Goal: Task Accomplishment & Management: Complete application form

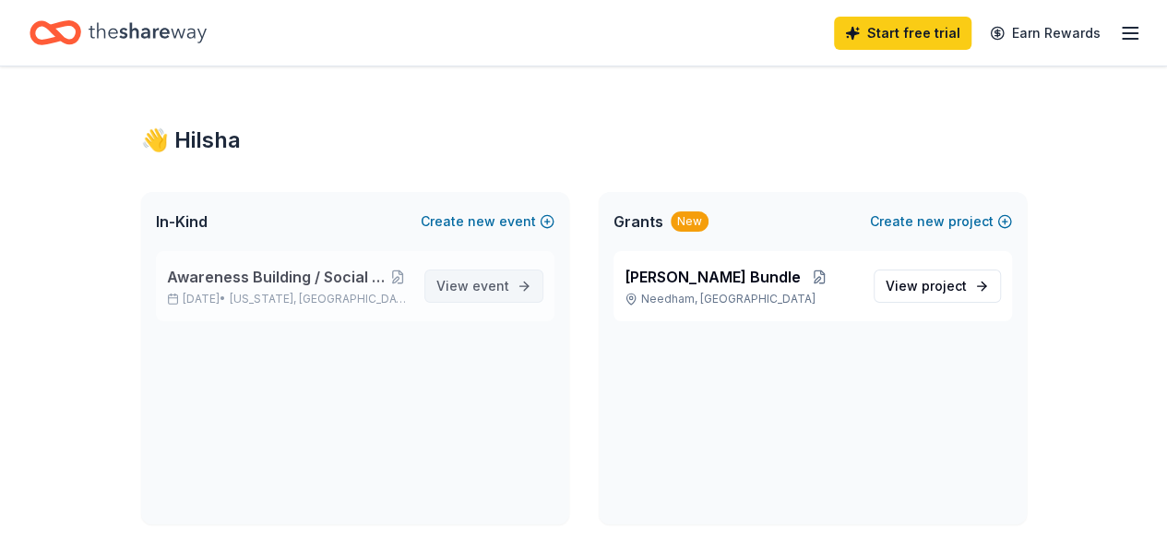
click at [437, 301] on link "View event" at bounding box center [483, 285] width 119 height 33
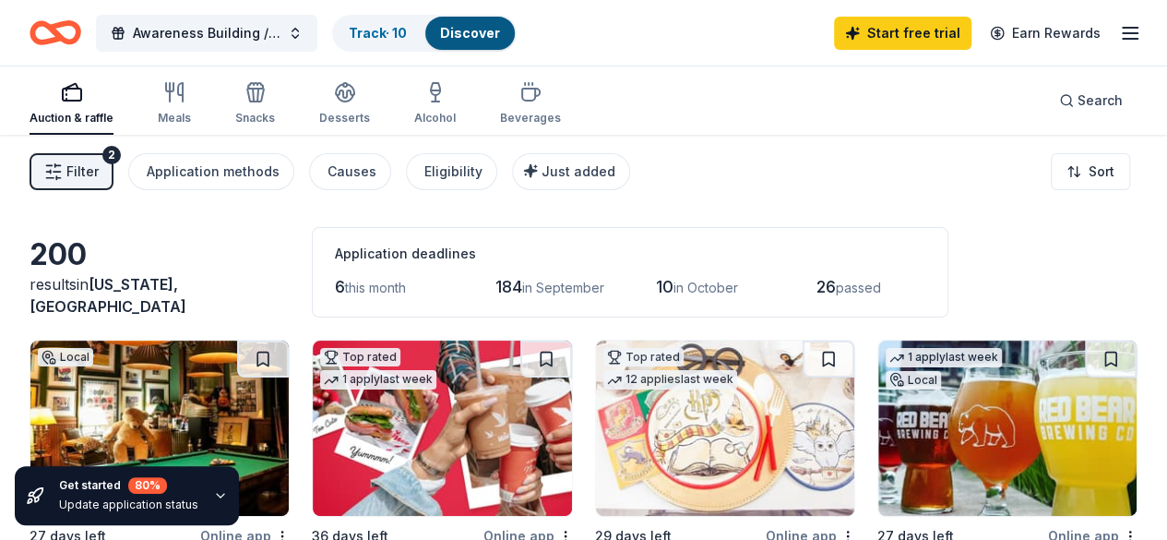
drag, startPoint x: 775, startPoint y: 285, endPoint x: 889, endPoint y: 288, distance: 114.4
click at [889, 288] on div "Application deadlines 6 this month 184 in [DATE] in [DATE] passed" at bounding box center [630, 272] width 637 height 90
drag, startPoint x: 889, startPoint y: 288, endPoint x: 723, endPoint y: 292, distance: 166.1
click at [723, 292] on div "Application deadlines 6 this month 184 in [DATE] in [DATE] passed" at bounding box center [630, 272] width 637 height 90
click at [723, 292] on div "6 this month 184 in [DATE] in [DATE] passed" at bounding box center [630, 287] width 590 height 30
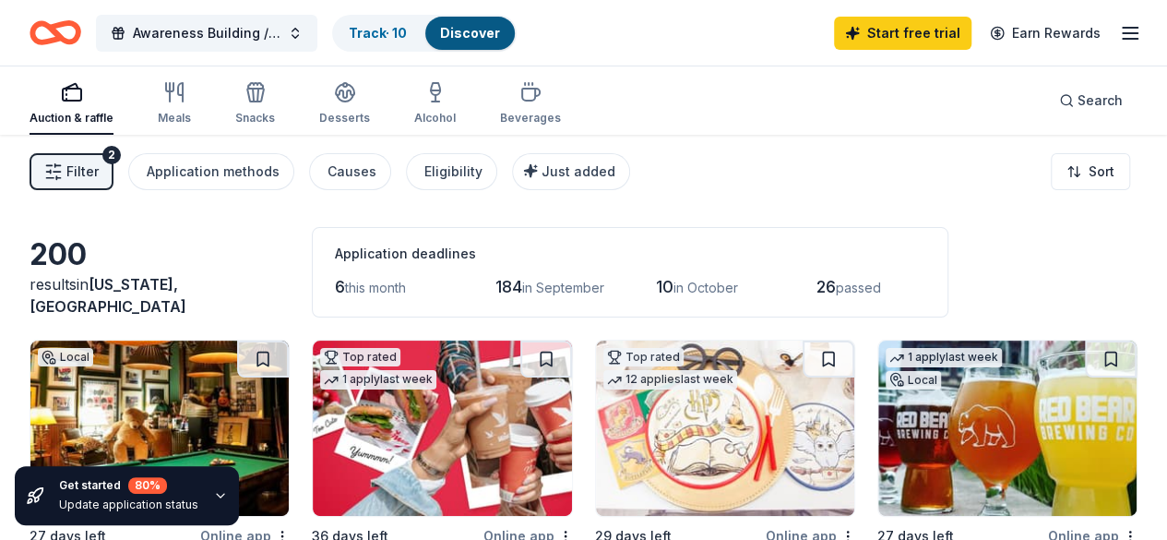
click at [723, 292] on div "6 this month 184 in [DATE] in [DATE] passed" at bounding box center [630, 287] width 590 height 30
click at [187, 111] on div "Meals" at bounding box center [174, 118] width 33 height 15
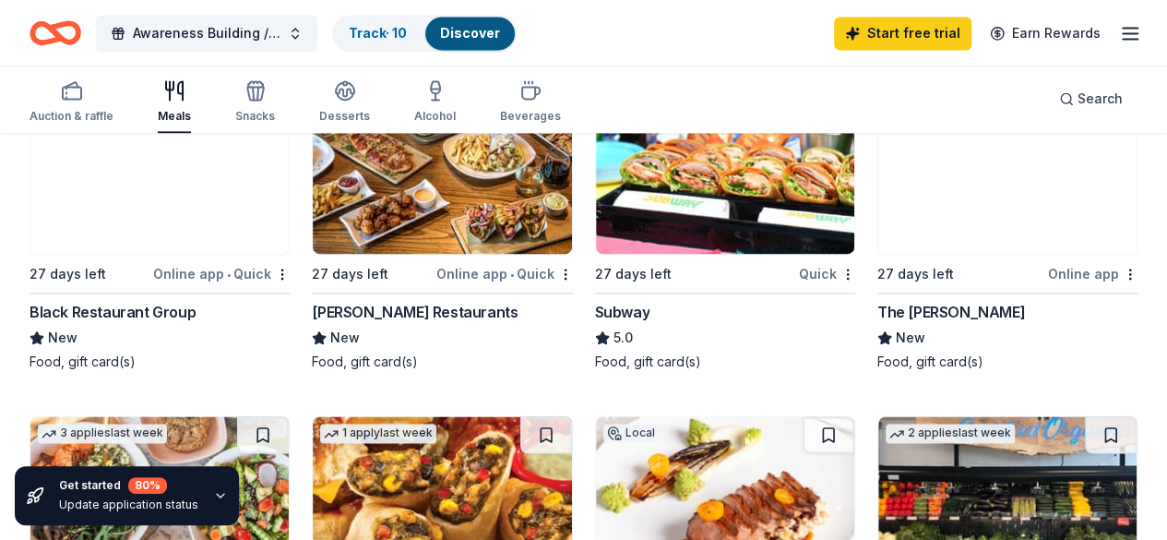
scroll to position [1199, 0]
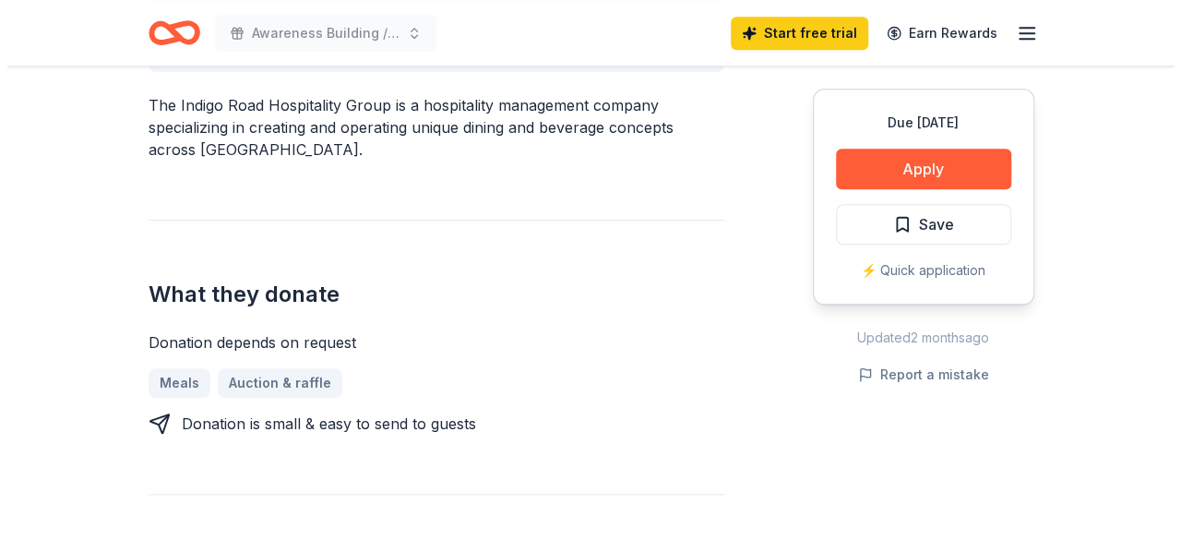
scroll to position [369, 0]
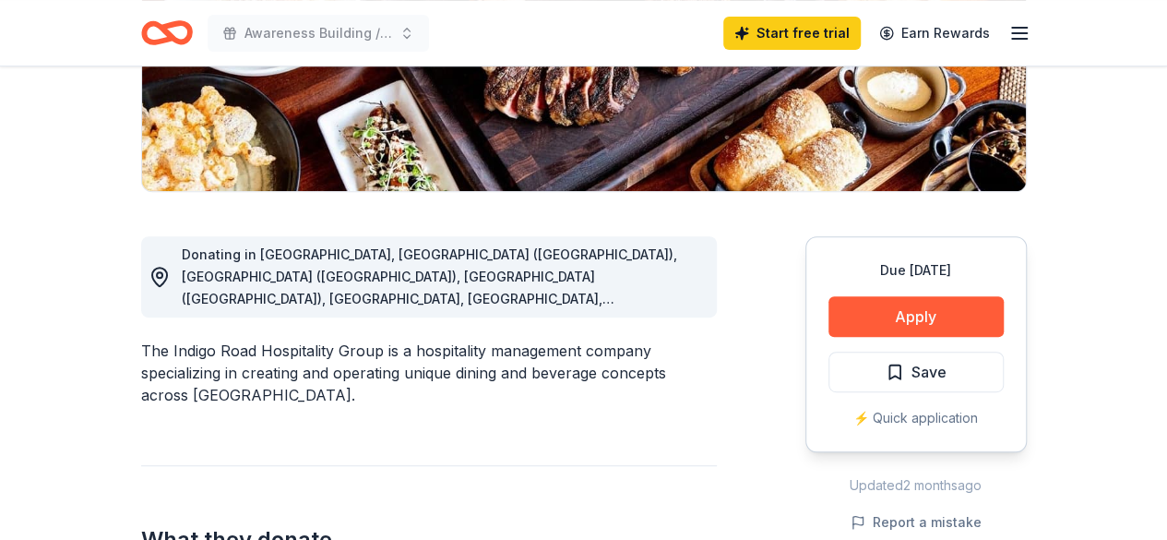
drag, startPoint x: 171, startPoint y: 325, endPoint x: 375, endPoint y: 327, distance: 203.9
click at [375, 339] on div "The Indigo Road Hospitality Group is a hospitality management company specializ…" at bounding box center [429, 372] width 576 height 66
drag, startPoint x: 378, startPoint y: 327, endPoint x: 103, endPoint y: 336, distance: 275.0
click at [946, 326] on button "Apply" at bounding box center [915, 316] width 175 height 41
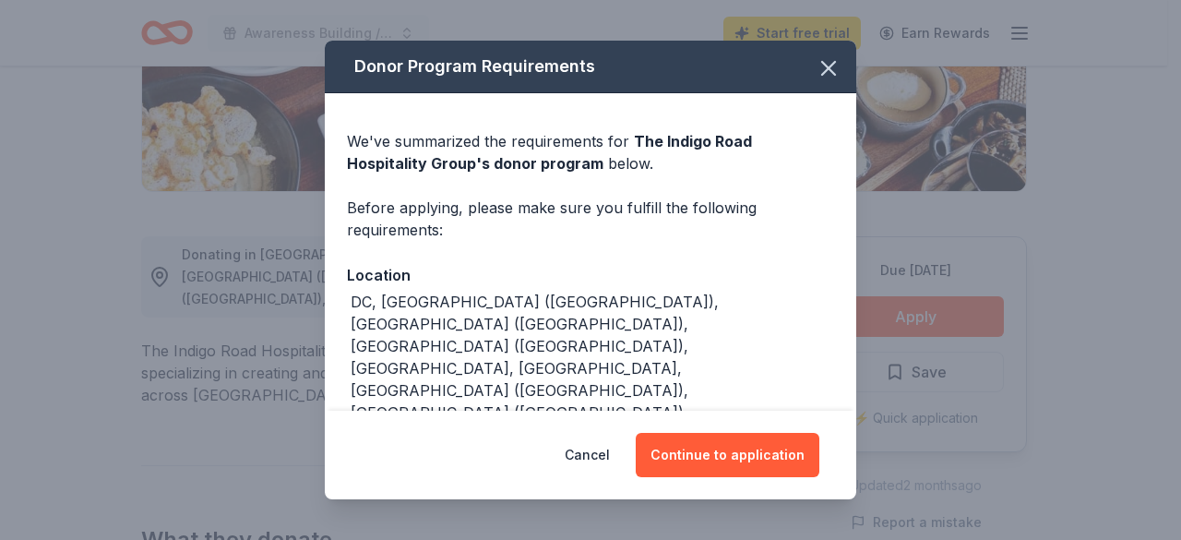
scroll to position [93, 0]
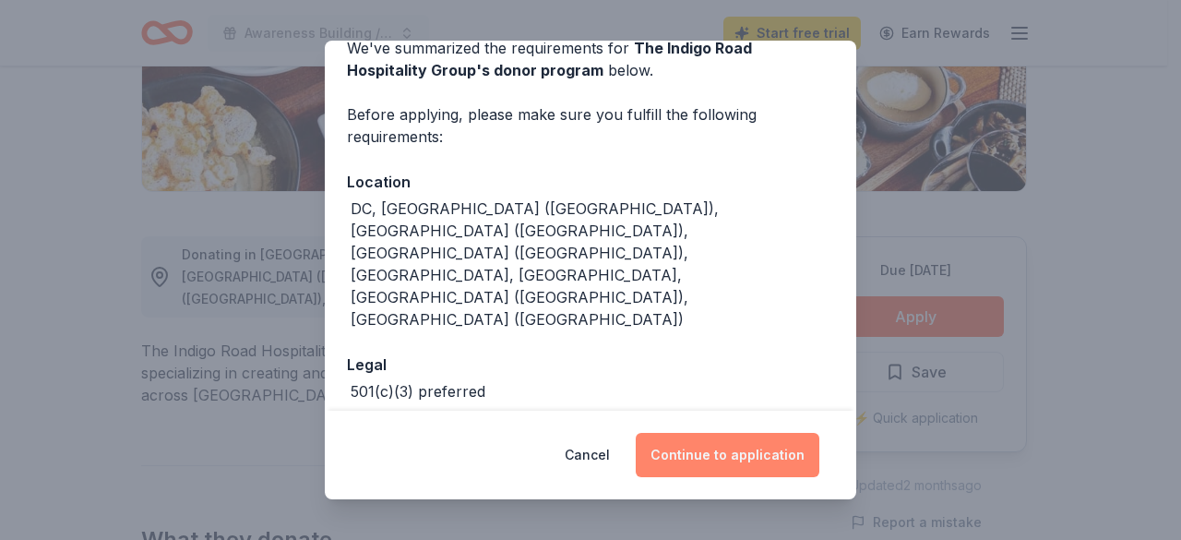
click at [743, 450] on button "Continue to application" at bounding box center [728, 455] width 184 height 44
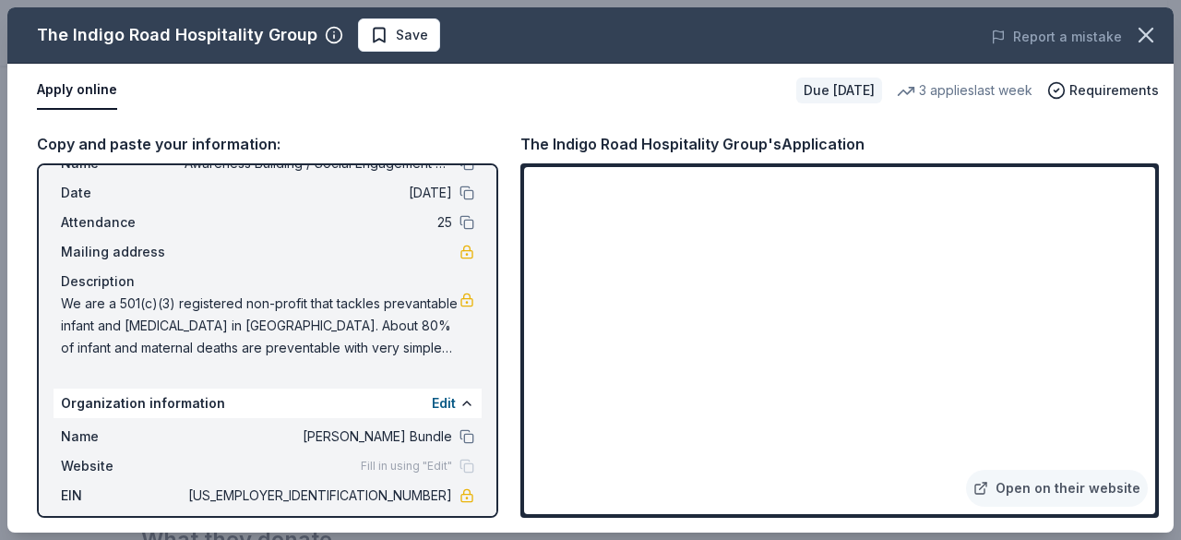
scroll to position [92, 0]
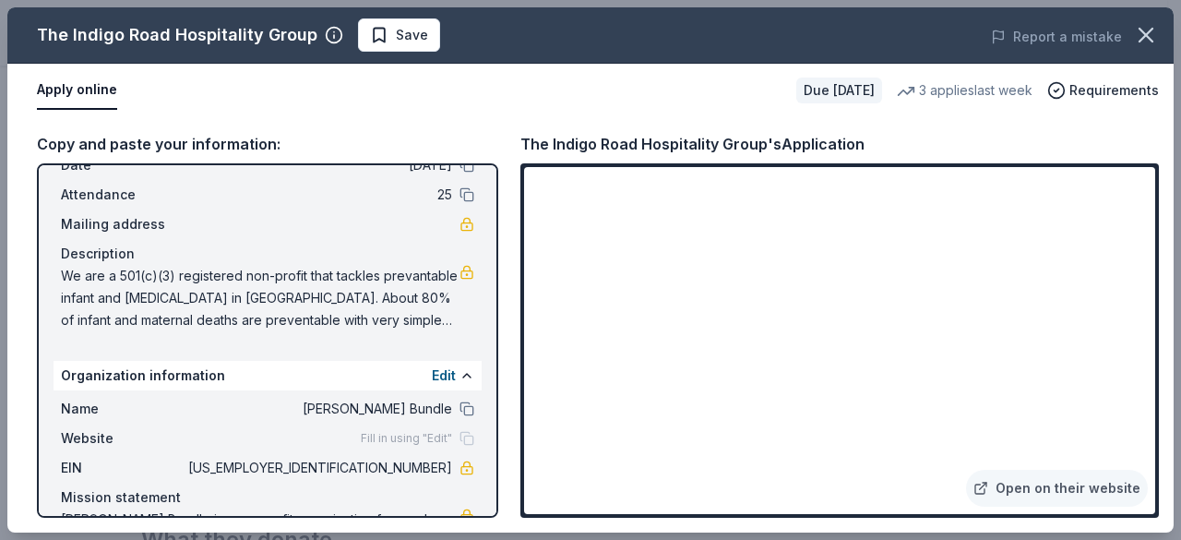
drag, startPoint x: 65, startPoint y: 281, endPoint x: 360, endPoint y: 281, distance: 295.2
click at [360, 281] on span "We are a 501(c)(3) registered non-profit that tackles prevantable infant and ma…" at bounding box center [260, 298] width 399 height 66
drag, startPoint x: 360, startPoint y: 281, endPoint x: 363, endPoint y: 311, distance: 29.6
click at [363, 311] on span "We are a 501(c)(3) registered non-profit that tackles prevantable infant and ma…" at bounding box center [260, 298] width 399 height 66
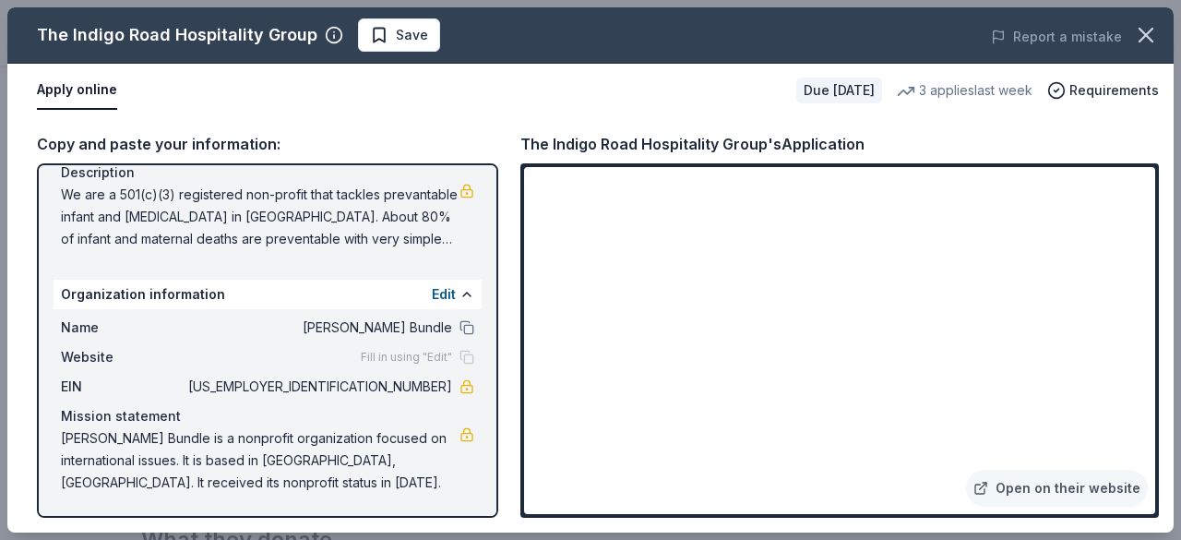
scroll to position [0, 0]
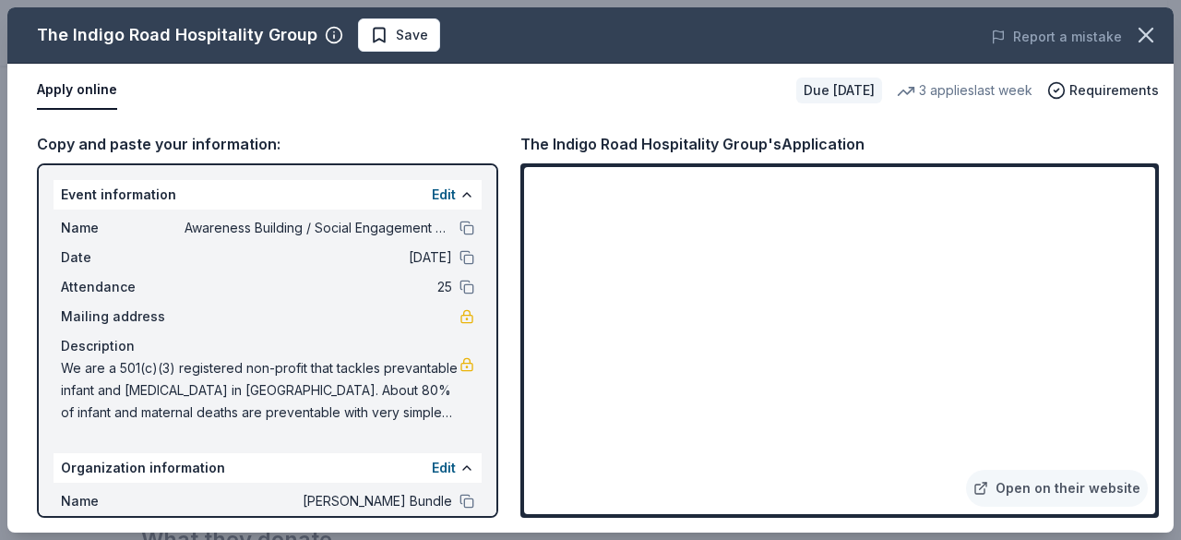
drag, startPoint x: 527, startPoint y: 140, endPoint x: 849, endPoint y: 151, distance: 322.1
click at [847, 136] on div "The Indigo Road Hospitality Group's Application" at bounding box center [692, 144] width 344 height 24
drag, startPoint x: 849, startPoint y: 151, endPoint x: 528, endPoint y: 151, distance: 321.0
click at [528, 151] on div "The Indigo Road Hospitality Group's Application" at bounding box center [692, 144] width 344 height 24
click at [526, 151] on div "The Indigo Road Hospitality Group's Application" at bounding box center [692, 144] width 344 height 24
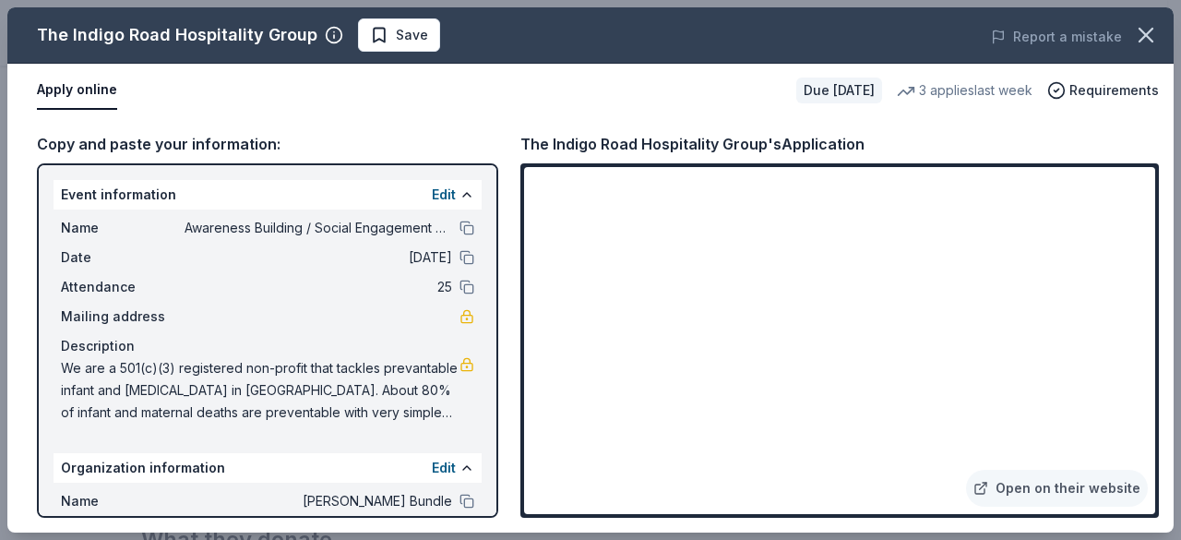
click at [526, 151] on div "The Indigo Road Hospitality Group's Application" at bounding box center [692, 144] width 344 height 24
